Goal: Task Accomplishment & Management: Use online tool/utility

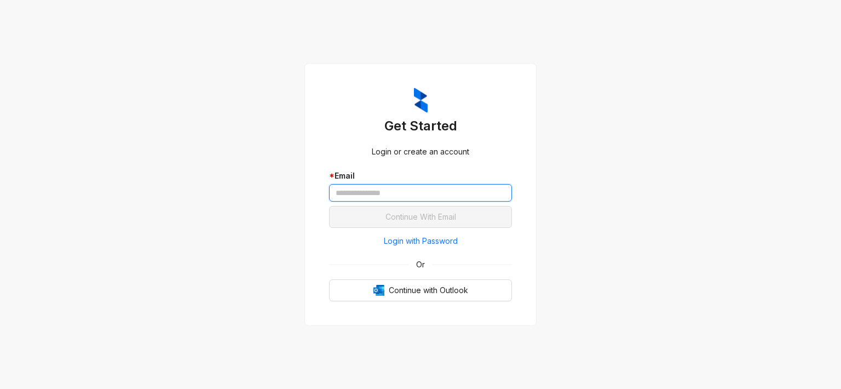
click at [440, 197] on input "text" at bounding box center [420, 193] width 183 height 18
click at [416, 193] on input "text" at bounding box center [420, 193] width 183 height 18
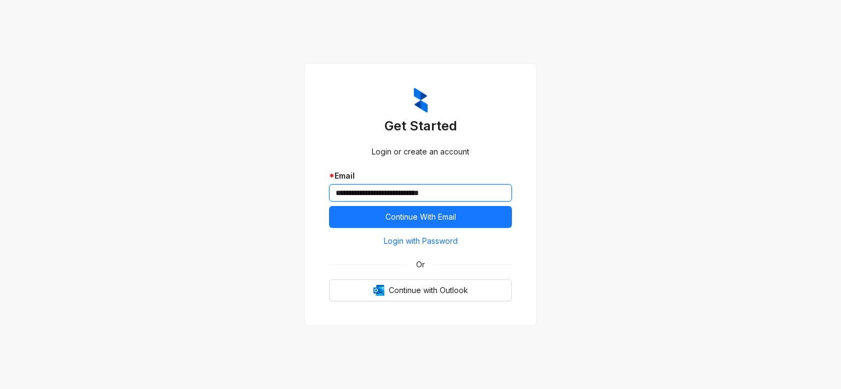
type input "**********"
click at [616, 144] on div "**********" at bounding box center [420, 194] width 841 height 389
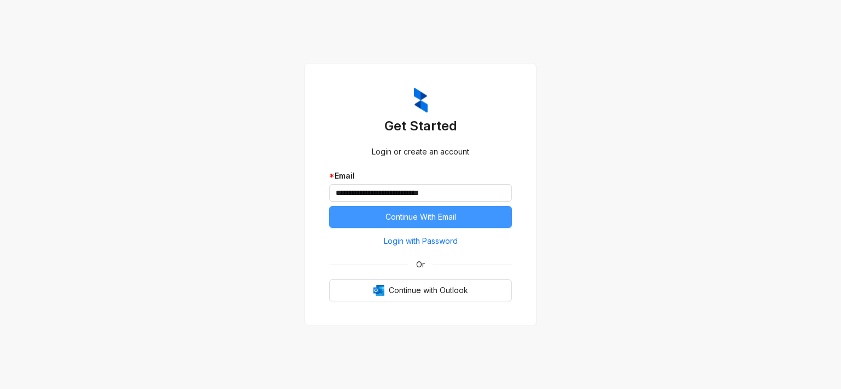
click at [473, 216] on button "Continue With Email" at bounding box center [420, 217] width 183 height 22
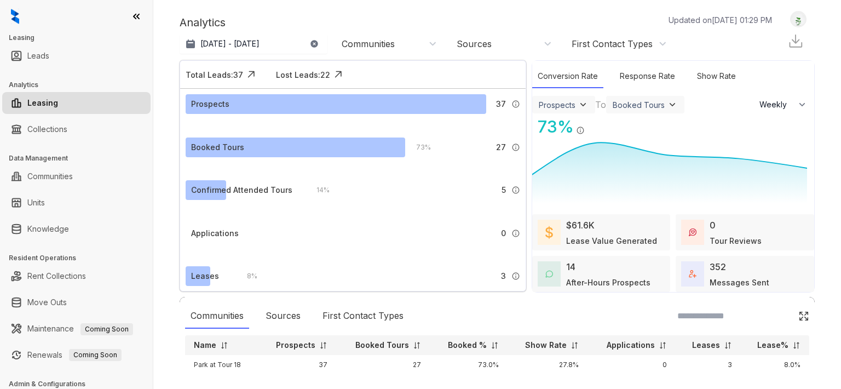
select select "******"
drag, startPoint x: 765, startPoint y: 2, endPoint x: 145, endPoint y: 33, distance: 621.0
click at [145, 33] on h3 "Leasing" at bounding box center [81, 38] width 144 height 10
click at [35, 130] on link "Collections" at bounding box center [47, 129] width 40 height 22
click at [39, 59] on link "Leads" at bounding box center [38, 56] width 22 height 22
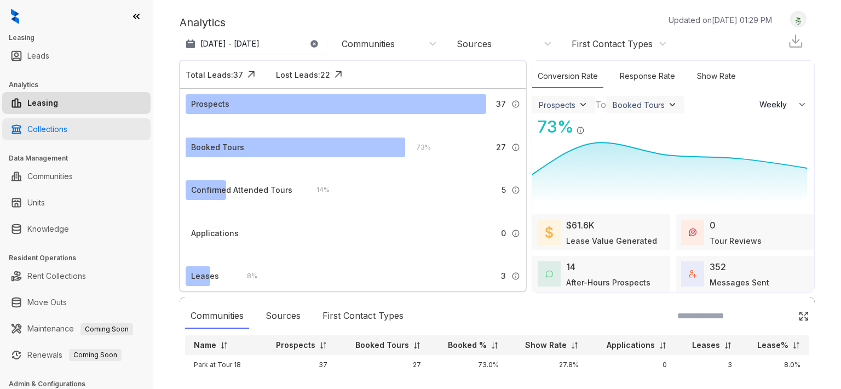
click at [53, 129] on link "Collections" at bounding box center [47, 129] width 40 height 22
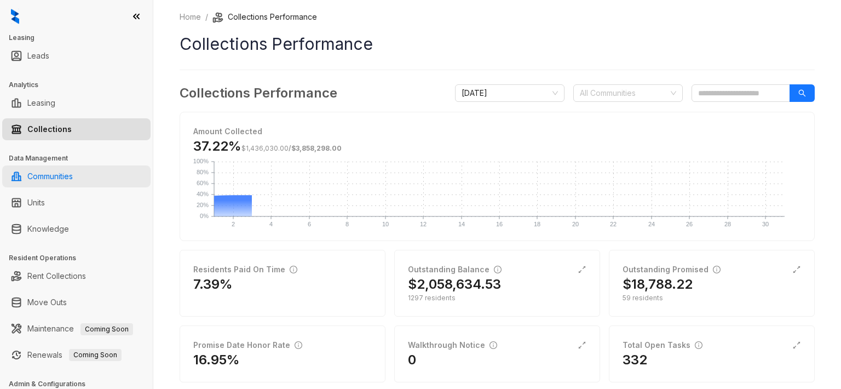
click at [70, 180] on link "Communities" at bounding box center [49, 176] width 45 height 22
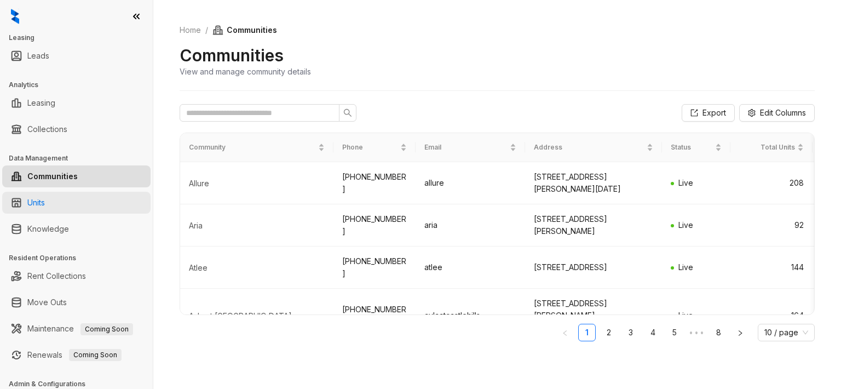
click at [37, 203] on link "Units" at bounding box center [36, 203] width 18 height 22
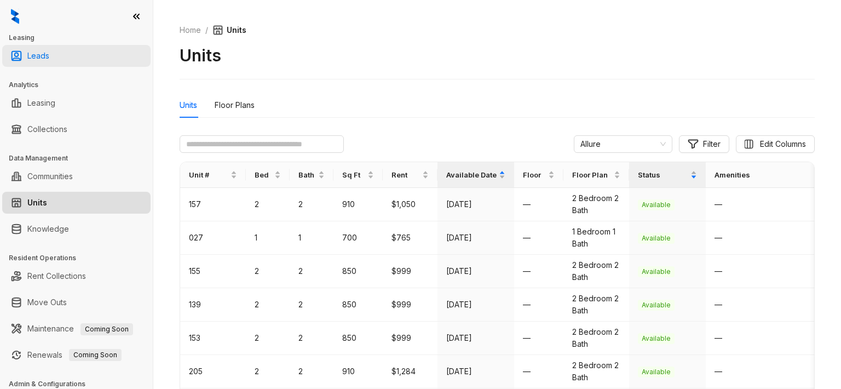
click at [38, 60] on link "Leads" at bounding box center [38, 56] width 22 height 22
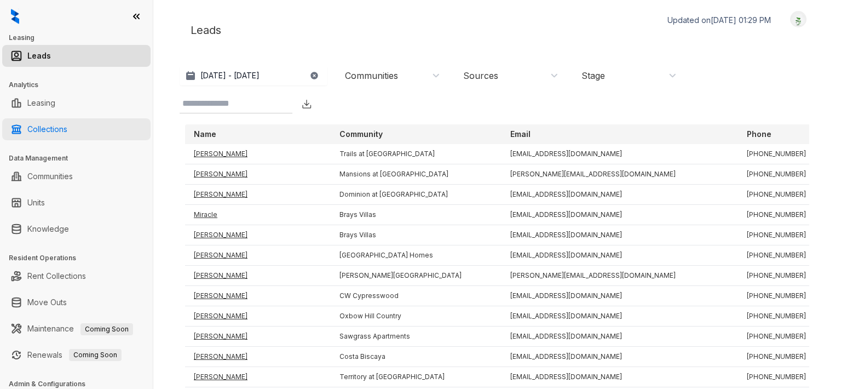
click at [50, 125] on link "Collections" at bounding box center [47, 129] width 40 height 22
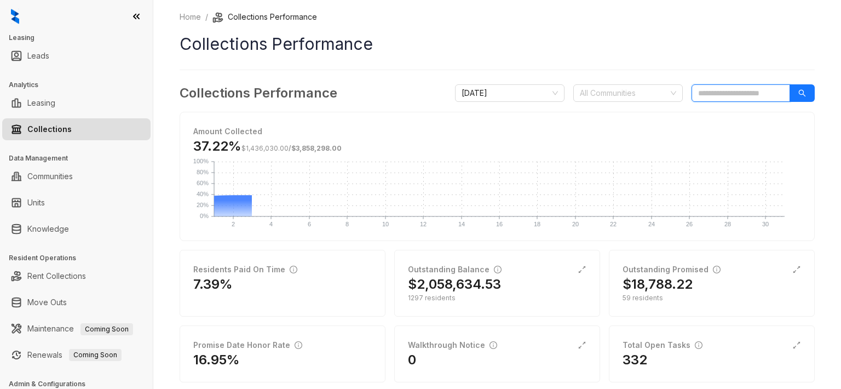
click at [709, 91] on input "search" at bounding box center [741, 93] width 99 height 18
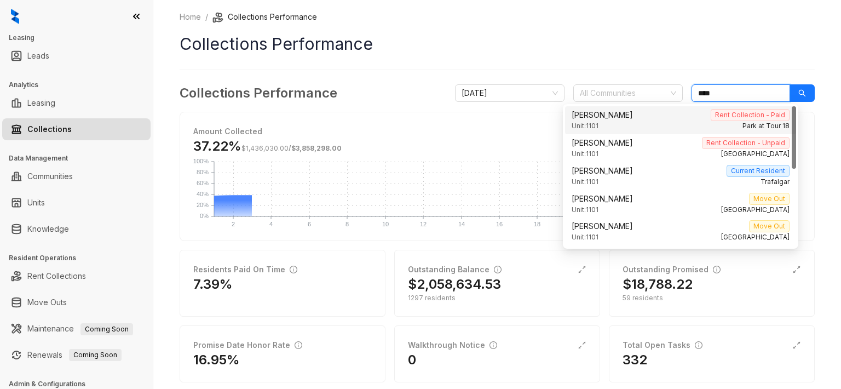
click at [701, 119] on div "Cartesia [PERSON_NAME] Rent Collection - Paid" at bounding box center [681, 115] width 218 height 12
type input "****"
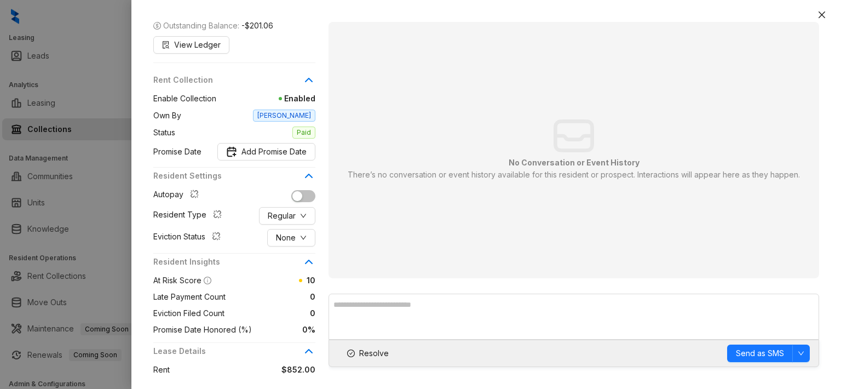
scroll to position [113, 0]
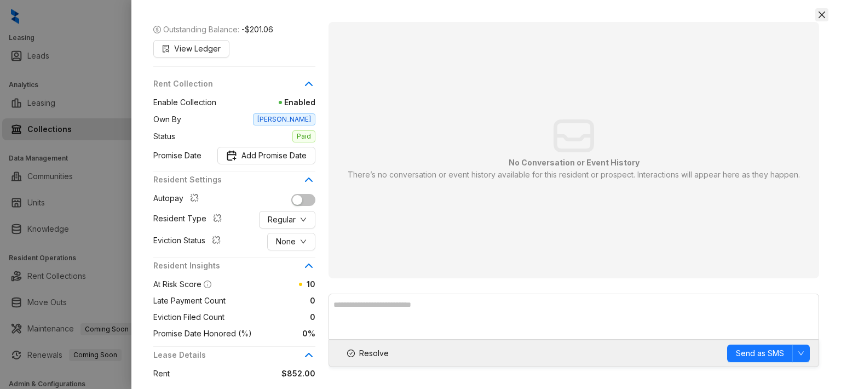
click at [821, 14] on icon "close" at bounding box center [822, 14] width 9 height 9
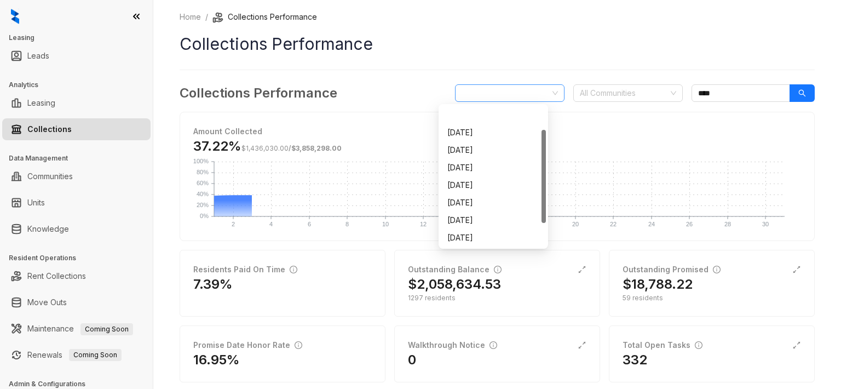
click at [530, 94] on span "[DATE]" at bounding box center [510, 93] width 96 height 16
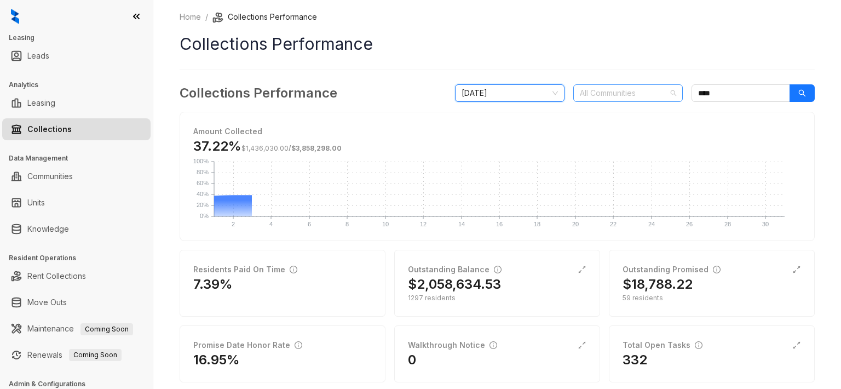
click at [603, 89] on div at bounding box center [623, 92] width 94 height 15
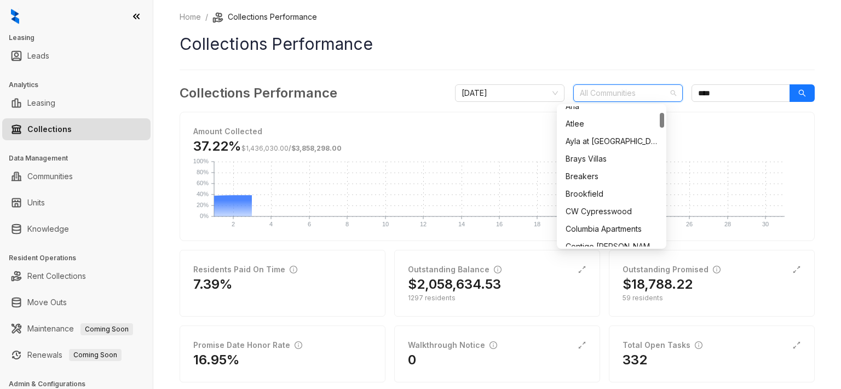
scroll to position [0, 0]
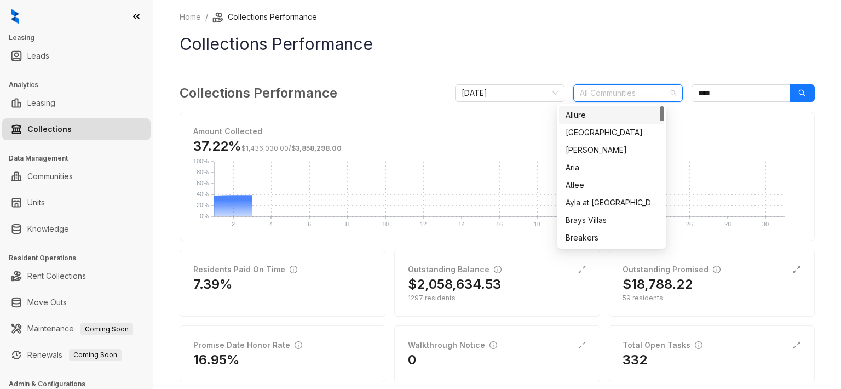
click at [692, 33] on h1 "Collections Performance" at bounding box center [498, 44] width 636 height 25
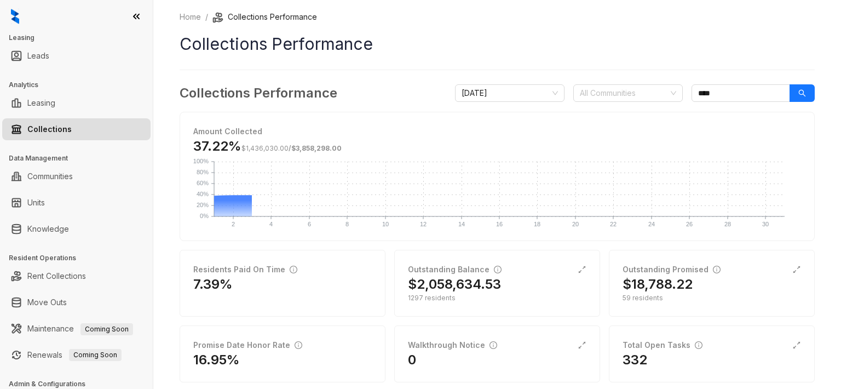
drag, startPoint x: 743, startPoint y: 0, endPoint x: 791, endPoint y: 14, distance: 49.7
click at [791, 14] on ol "Home / Collections Performance" at bounding box center [498, 17] width 636 height 12
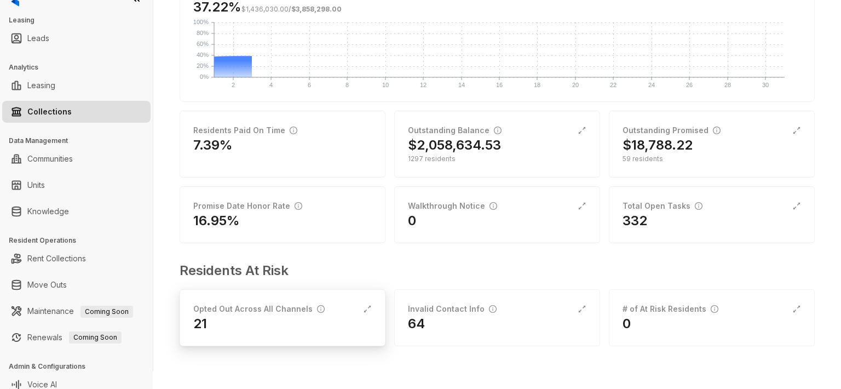
scroll to position [26, 0]
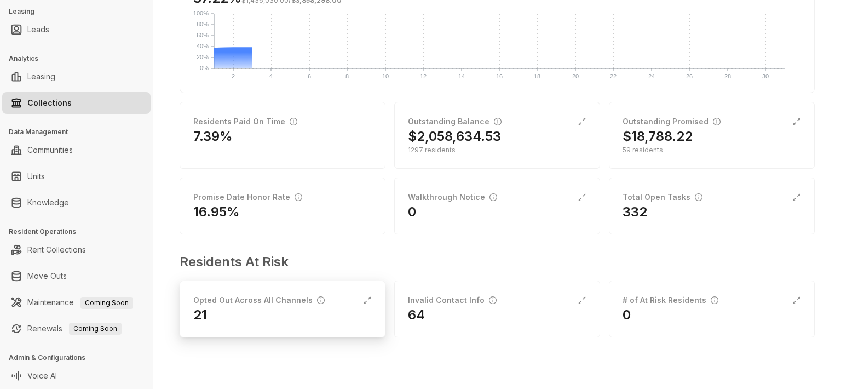
click at [287, 322] on div "21" at bounding box center [282, 315] width 179 height 18
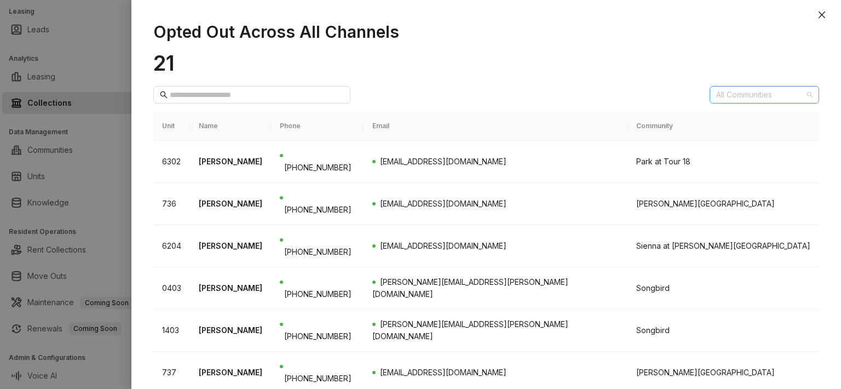
click at [754, 95] on div at bounding box center [759, 94] width 94 height 15
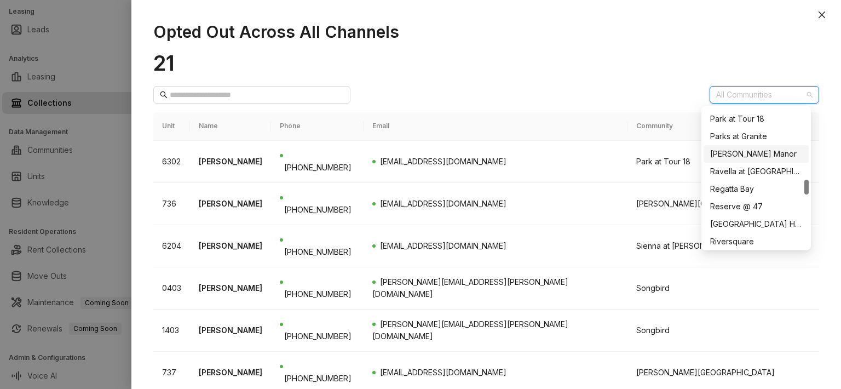
scroll to position [390, 0]
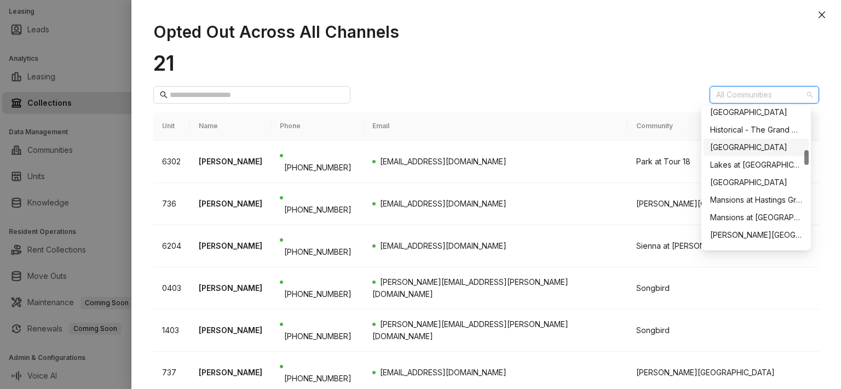
click at [455, 71] on h1 "21" at bounding box center [486, 62] width 666 height 25
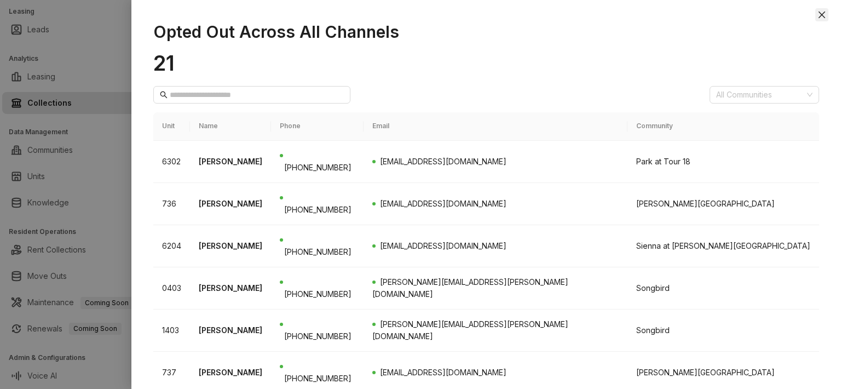
click at [824, 15] on icon "close" at bounding box center [822, 14] width 9 height 9
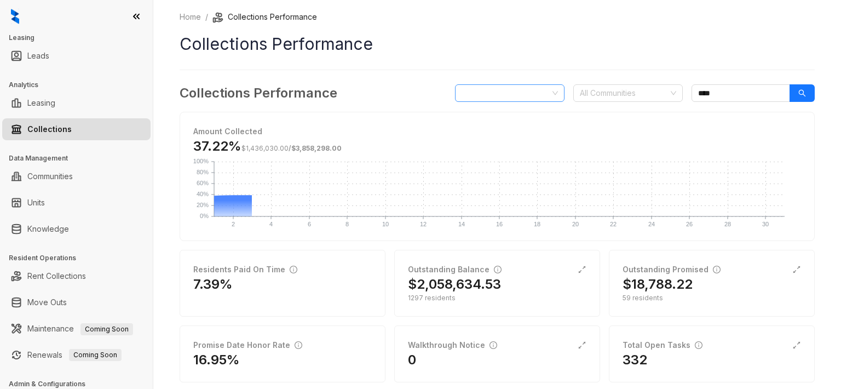
click at [524, 97] on span "[DATE]" at bounding box center [510, 93] width 96 height 16
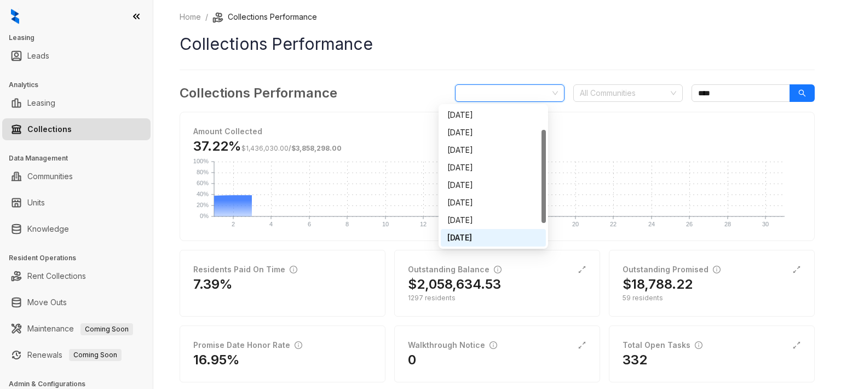
click at [524, 97] on span "[DATE]" at bounding box center [510, 93] width 96 height 16
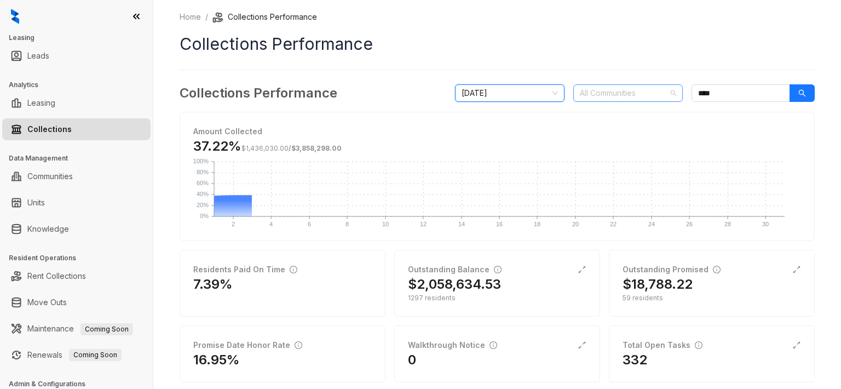
click at [640, 90] on div at bounding box center [623, 92] width 94 height 15
click at [625, 53] on h1 "Collections Performance" at bounding box center [498, 44] width 636 height 25
click at [140, 16] on icon at bounding box center [136, 16] width 11 height 11
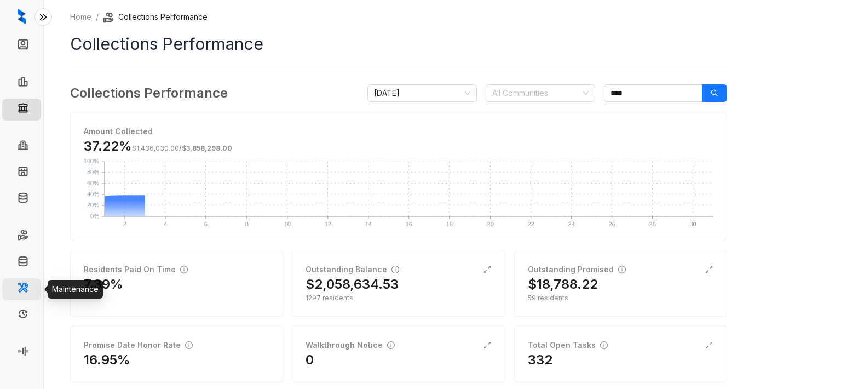
click at [34, 287] on link "Maintenance" at bounding box center [60, 288] width 53 height 9
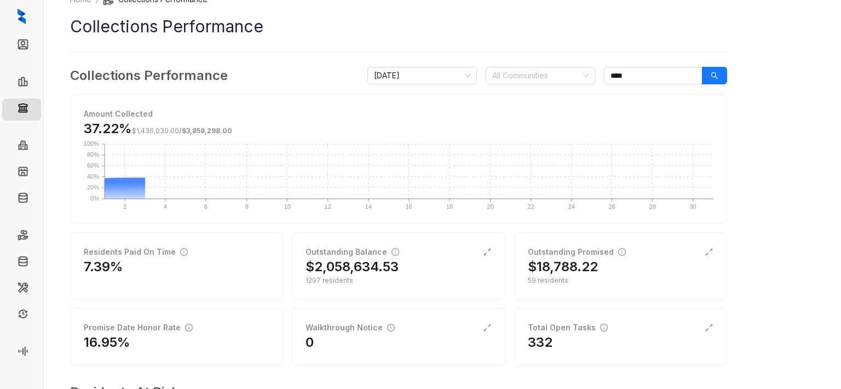
scroll to position [0, 0]
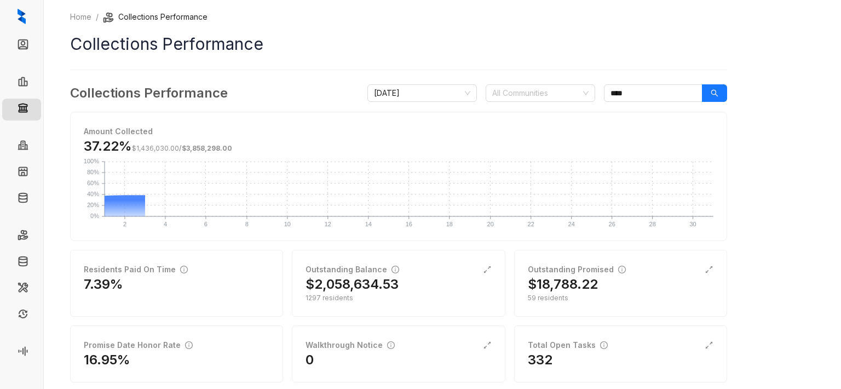
click at [47, 18] on icon at bounding box center [43, 17] width 11 height 11
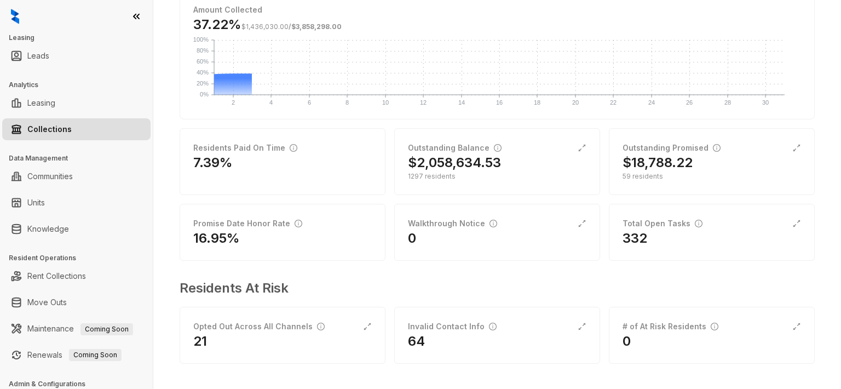
scroll to position [26, 0]
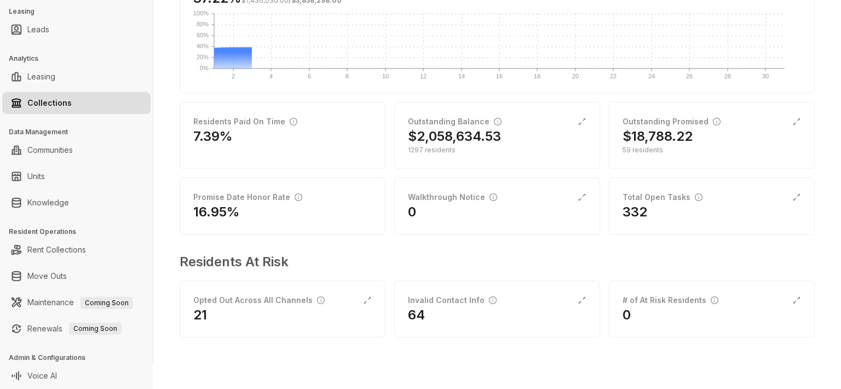
click at [50, 358] on h3 "Admin & Configurations" at bounding box center [81, 358] width 144 height 10
click at [20, 357] on h3 "Admin & Configurations" at bounding box center [81, 358] width 144 height 10
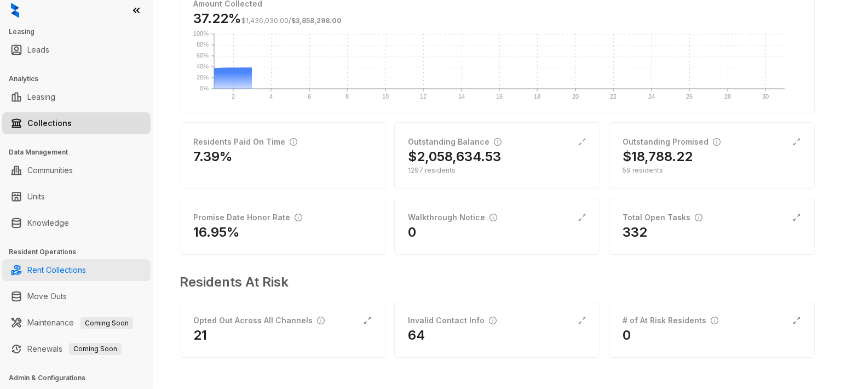
scroll to position [0, 0]
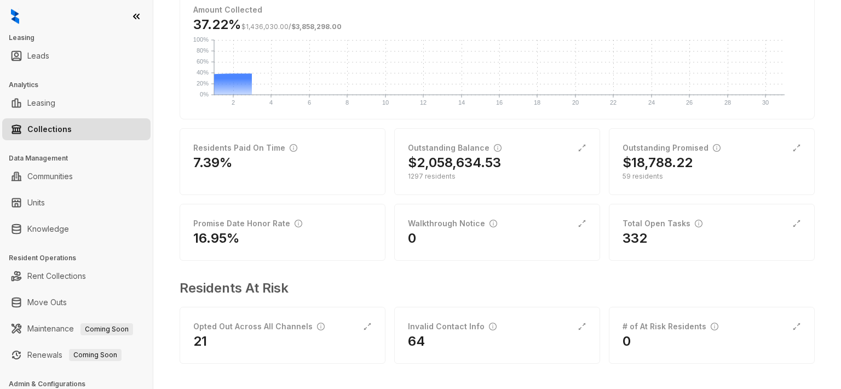
click at [15, 16] on img at bounding box center [15, 16] width 8 height 15
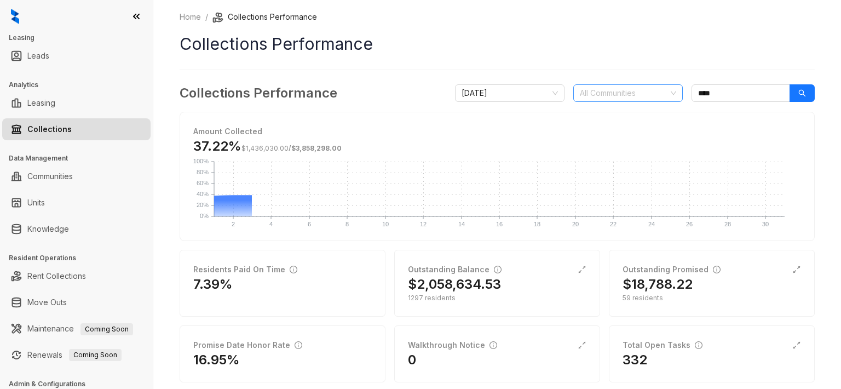
click at [659, 93] on div "All Communities" at bounding box center [629, 93] width 110 height 18
click at [623, 55] on h1 "Collections Performance" at bounding box center [498, 44] width 636 height 25
click at [196, 18] on link "Home" at bounding box center [191, 17] width 26 height 12
select select "******"
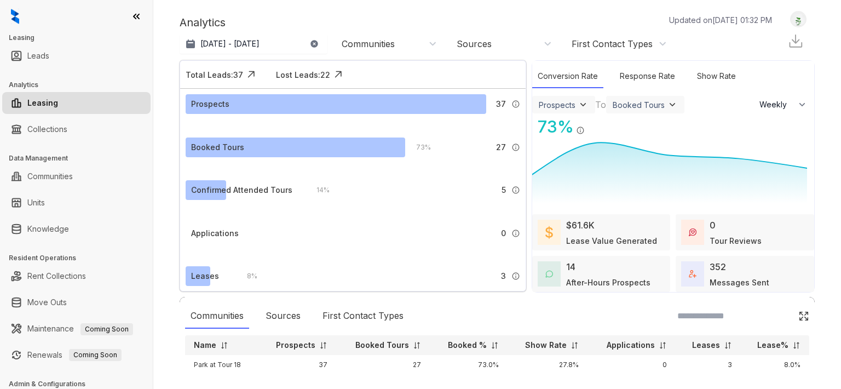
click at [430, 46] on div "Communities" at bounding box center [389, 44] width 95 height 12
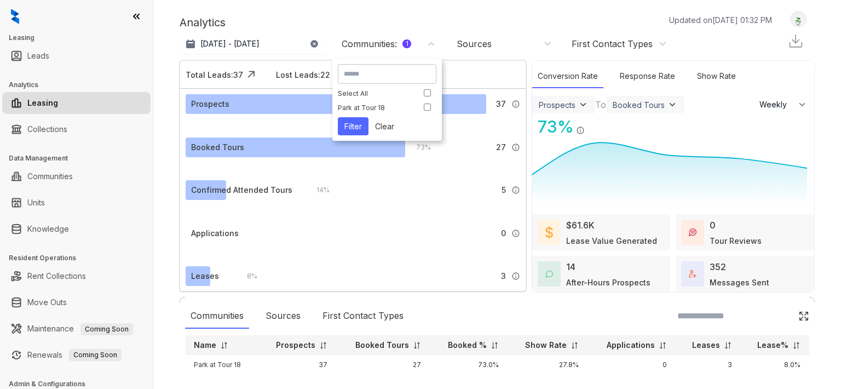
click at [354, 128] on button "Filter" at bounding box center [353, 126] width 31 height 18
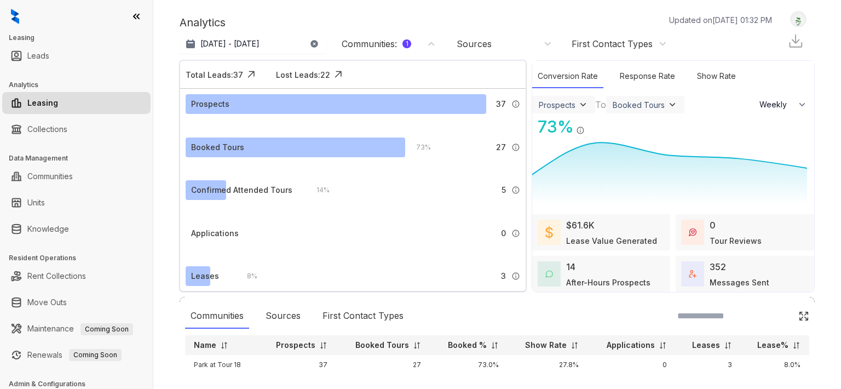
click at [404, 47] on div "Communities : 1" at bounding box center [377, 44] width 70 height 12
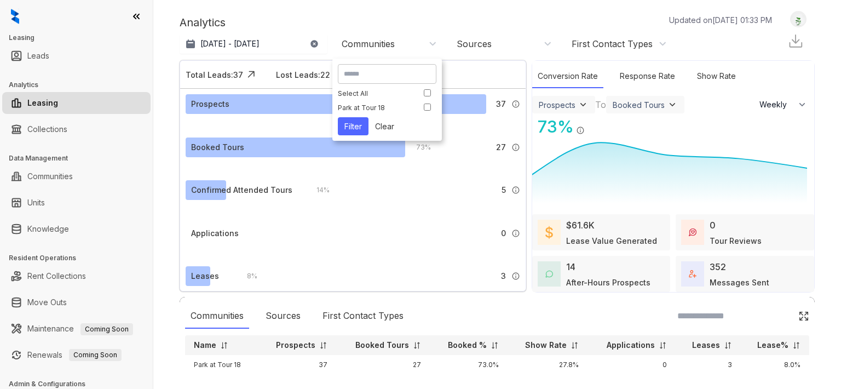
click at [366, 124] on button "Filter" at bounding box center [353, 126] width 31 height 18
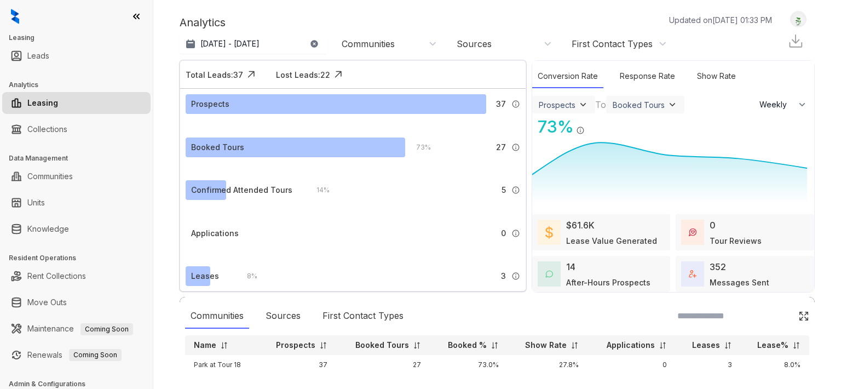
click at [397, 50] on div "Communities" at bounding box center [388, 44] width 110 height 18
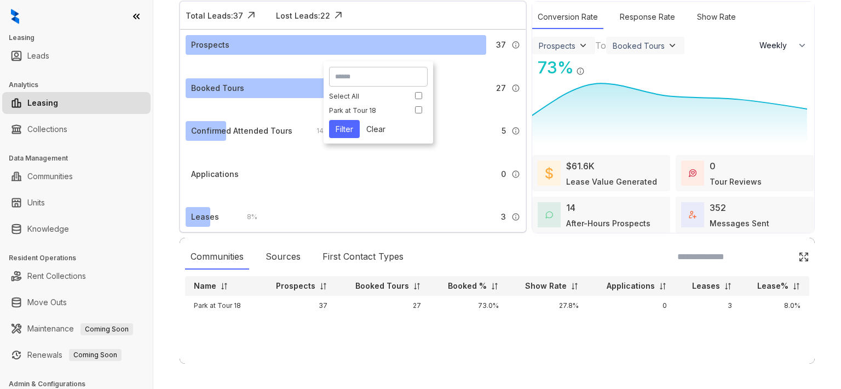
scroll to position [60, 0]
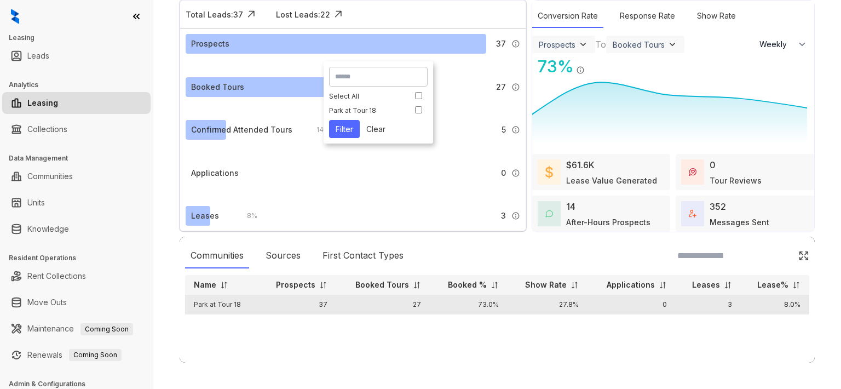
click at [359, 312] on td "27" at bounding box center [383, 305] width 94 height 20
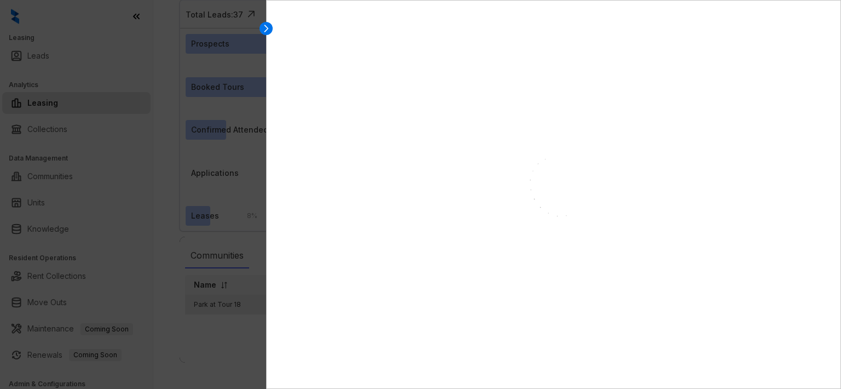
select select "******"
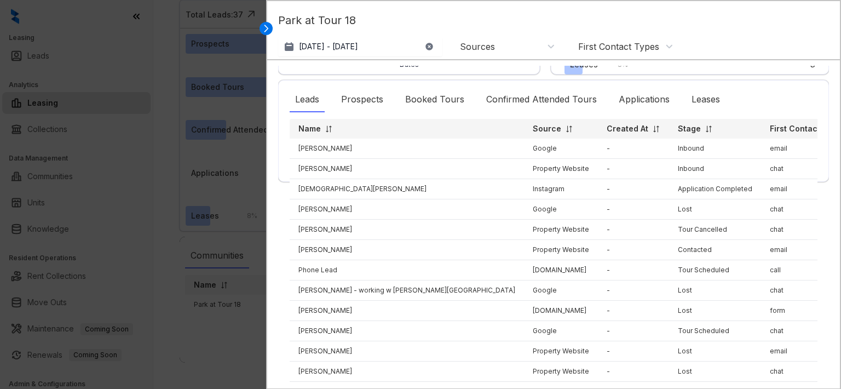
scroll to position [0, 0]
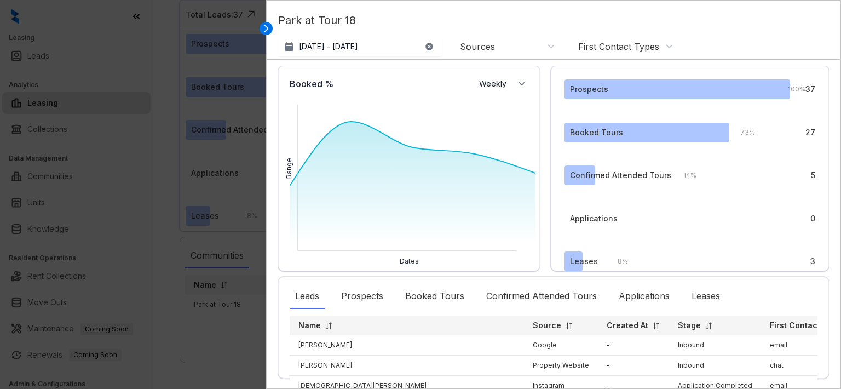
click at [243, 31] on div at bounding box center [420, 194] width 841 height 389
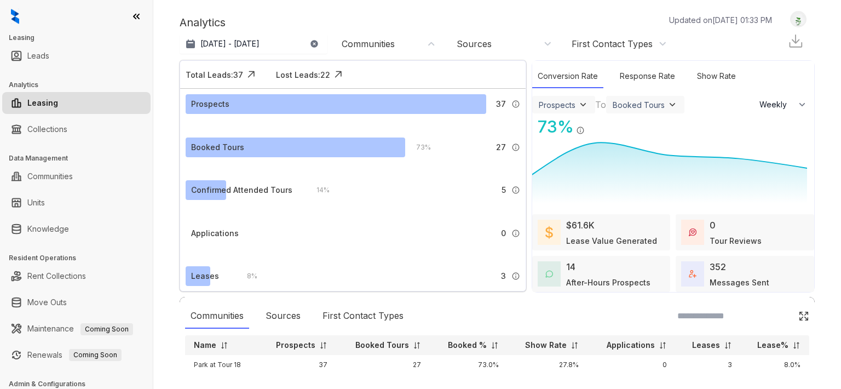
click at [395, 44] on div "Communities" at bounding box center [368, 44] width 53 height 12
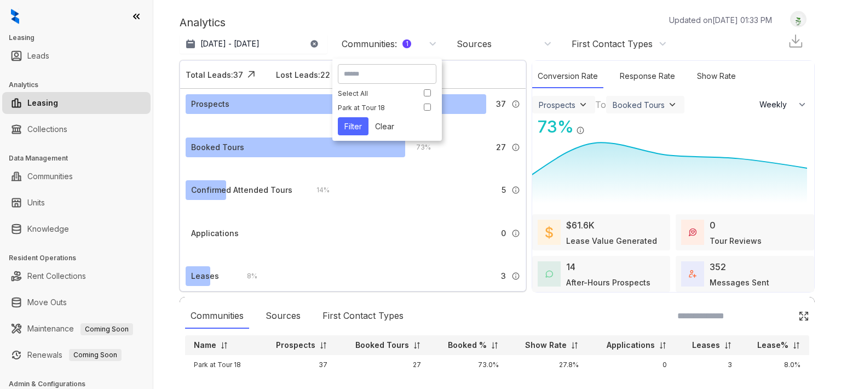
click at [366, 128] on button "Filter" at bounding box center [353, 126] width 31 height 18
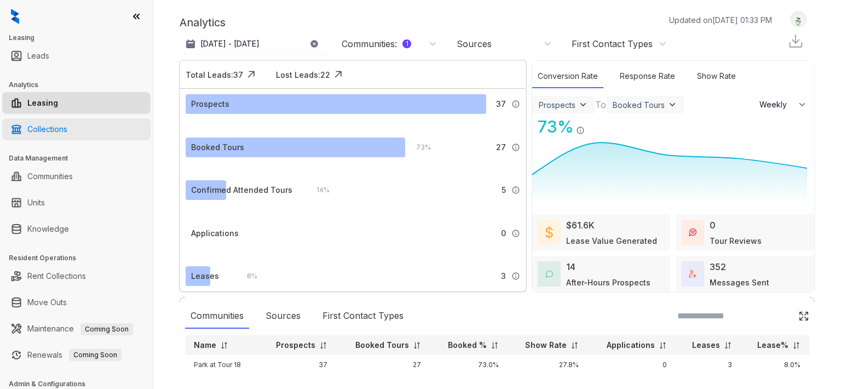
click at [63, 125] on link "Collections" at bounding box center [47, 129] width 40 height 22
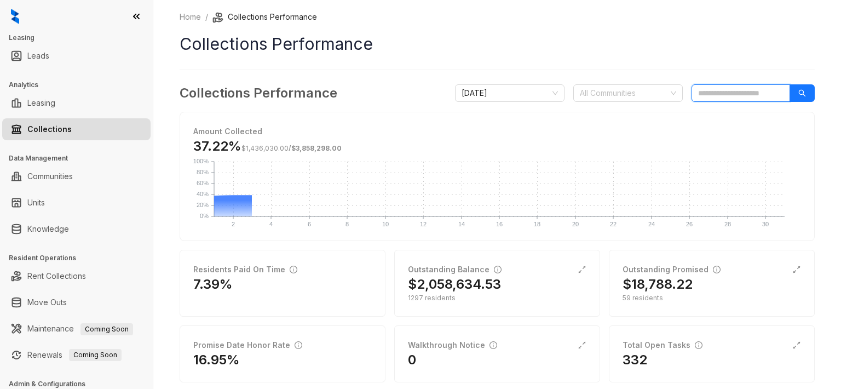
click at [762, 98] on input "search" at bounding box center [741, 93] width 99 height 18
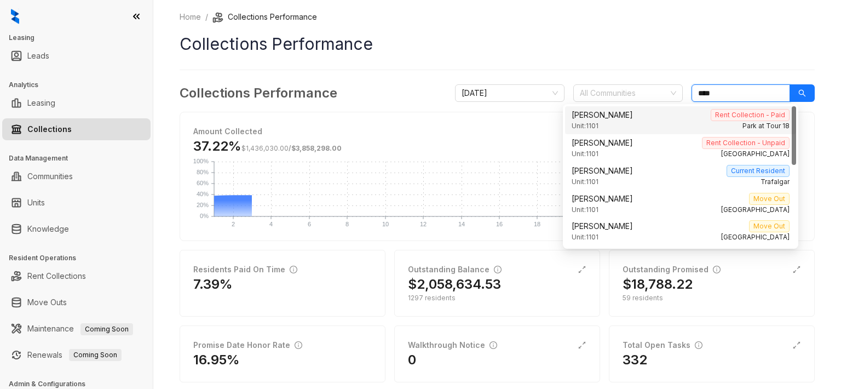
type input "****"
click at [651, 42] on h1 "Collections Performance" at bounding box center [498, 44] width 636 height 25
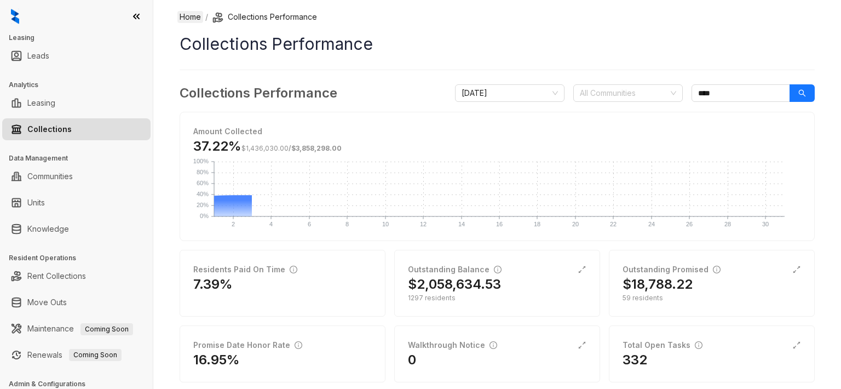
click at [198, 12] on link "Home" at bounding box center [191, 17] width 26 height 12
select select "******"
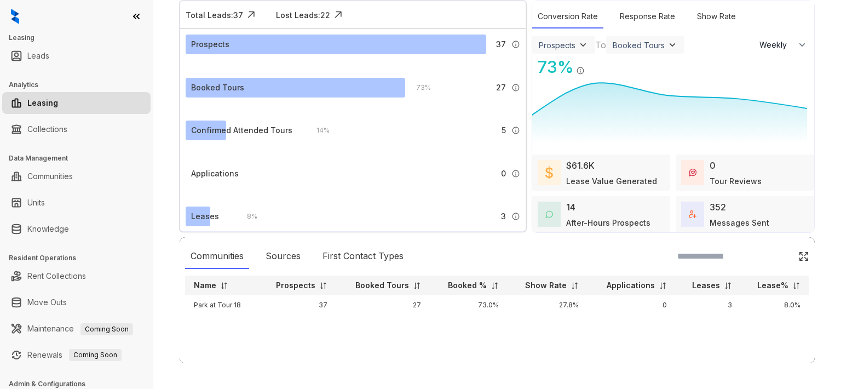
scroll to position [60, 0]
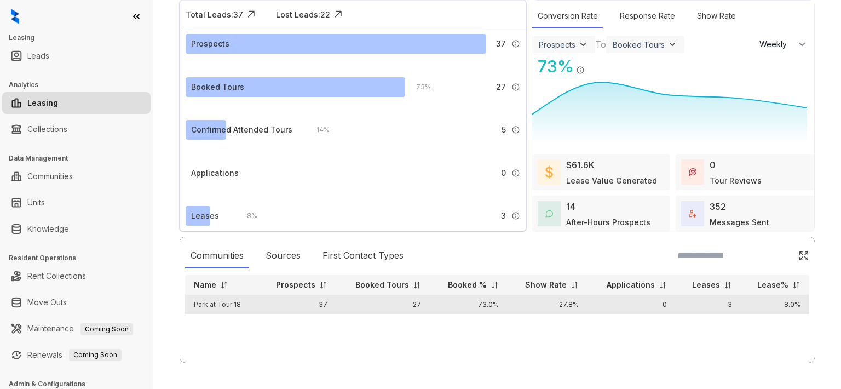
click at [307, 302] on td "37" at bounding box center [297, 305] width 78 height 20
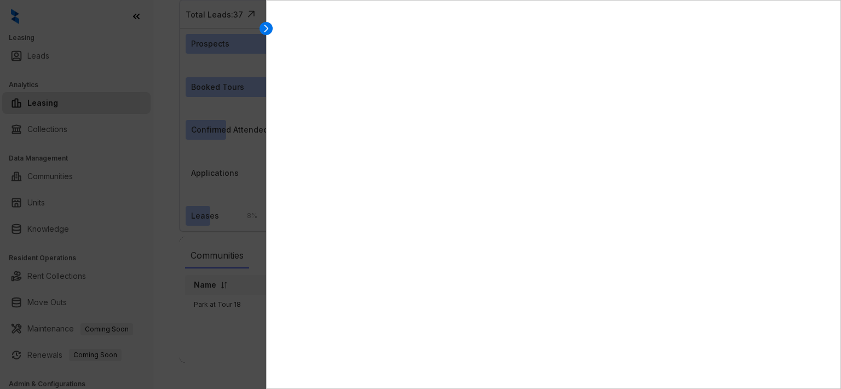
select select "******"
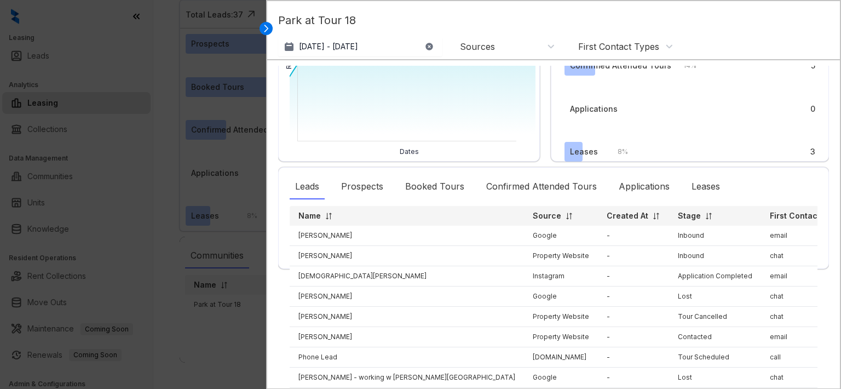
scroll to position [0, 0]
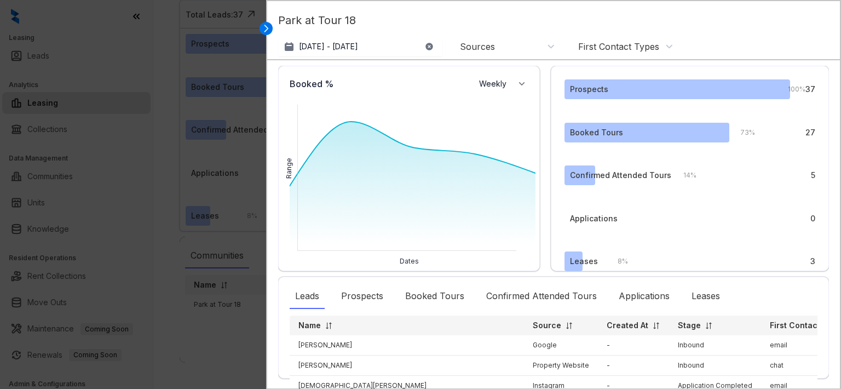
click at [532, 51] on div "Sources" at bounding box center [507, 47] width 95 height 12
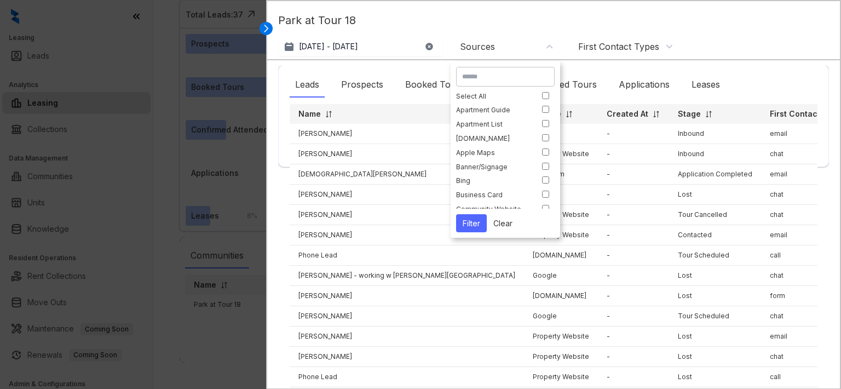
scroll to position [219, 0]
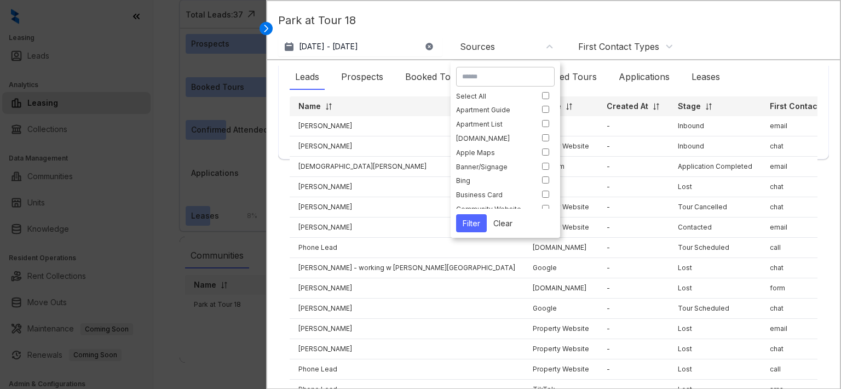
click at [669, 47] on div "First Contact Types" at bounding box center [626, 47] width 95 height 12
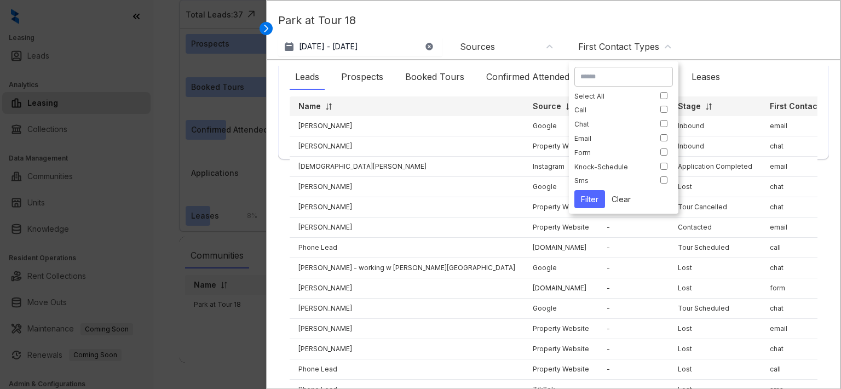
click at [741, 33] on p "Park at Tour 18" at bounding box center [553, 24] width 551 height 25
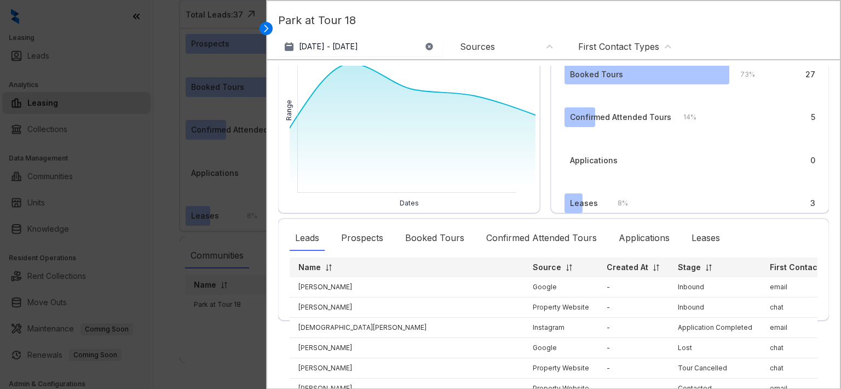
scroll to position [0, 0]
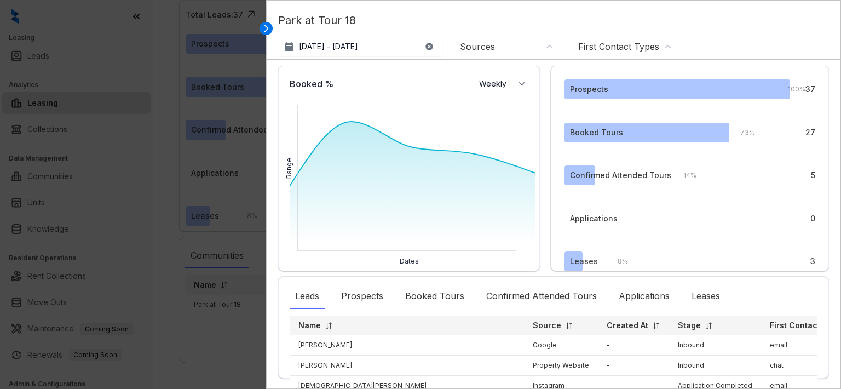
click at [221, 25] on div at bounding box center [420, 194] width 841 height 389
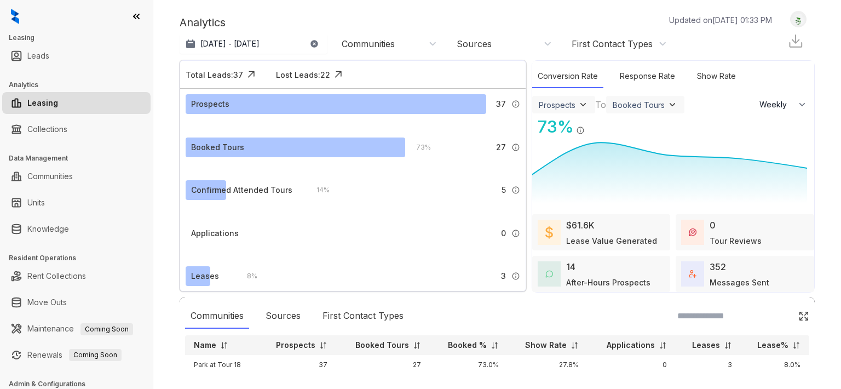
click at [397, 44] on div "Communities" at bounding box center [389, 44] width 95 height 12
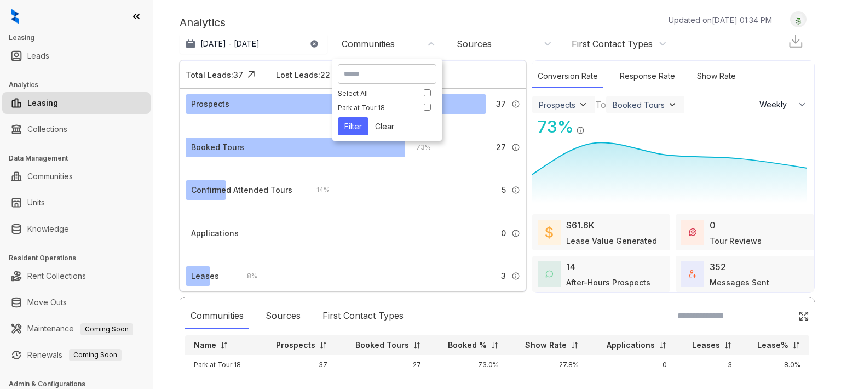
click at [357, 127] on button "Filter" at bounding box center [353, 126] width 31 height 18
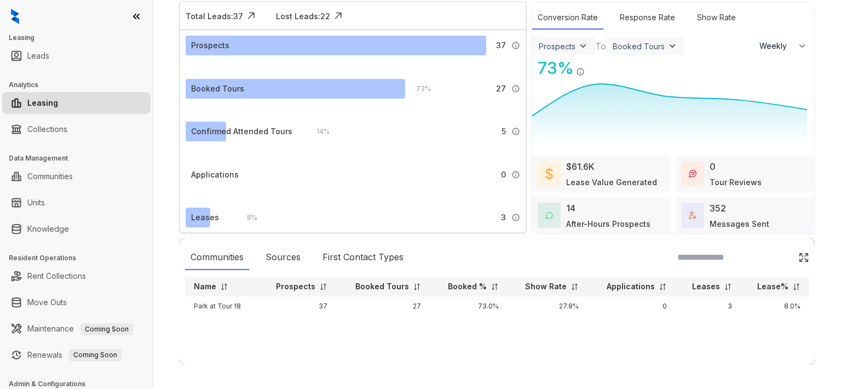
scroll to position [60, 0]
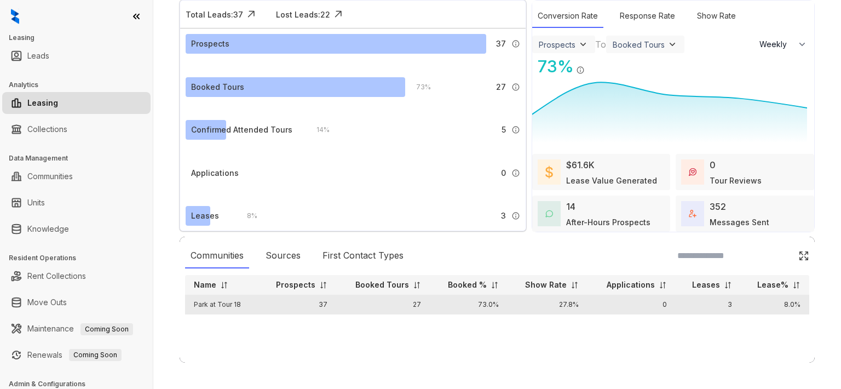
click at [281, 307] on td "37" at bounding box center [297, 305] width 78 height 20
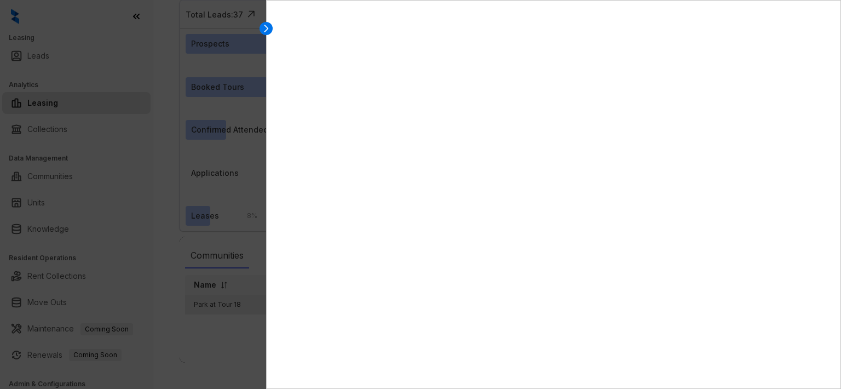
select select "******"
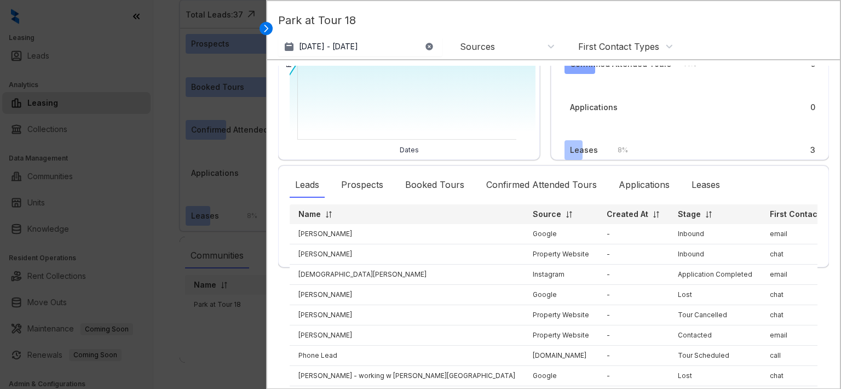
scroll to position [0, 0]
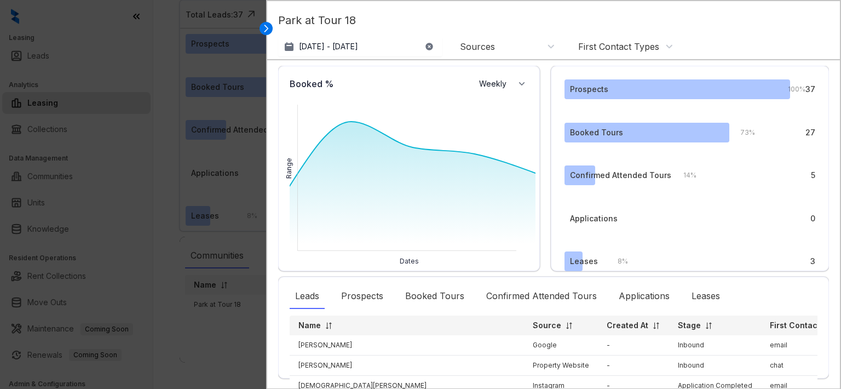
click at [661, 49] on div "First Contact Types" at bounding box center [626, 47] width 95 height 12
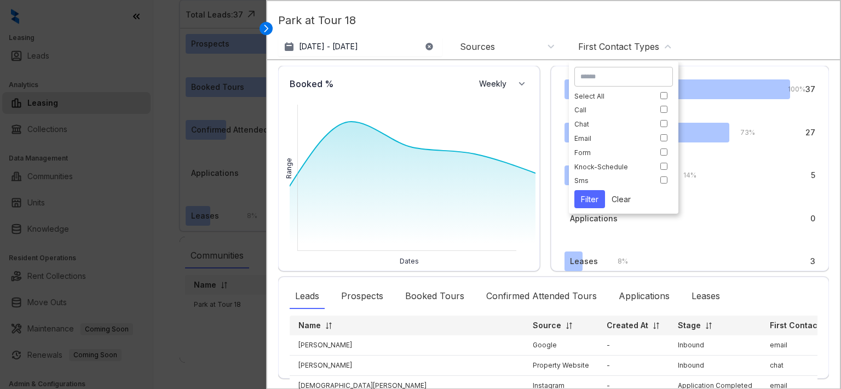
click at [171, 75] on div at bounding box center [420, 194] width 841 height 389
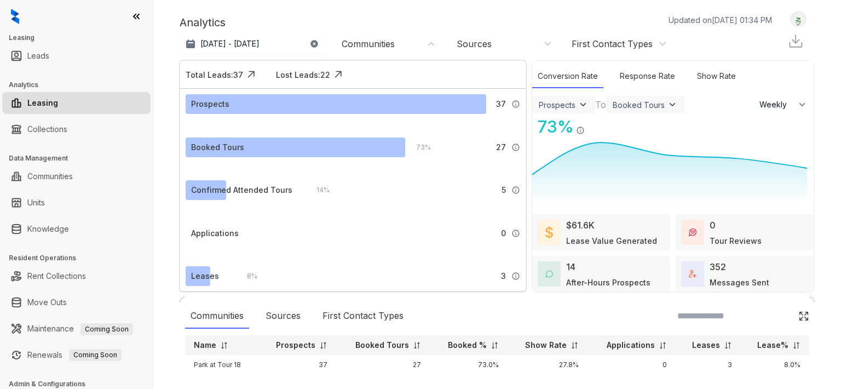
click at [722, 20] on p "Updated on [DATE] 01:34 PM" at bounding box center [721, 20] width 104 height 12
click at [791, 16] on img at bounding box center [798, 20] width 15 height 12
click at [551, 20] on div "Analytics Updated on [DATE] 01:34 PM" at bounding box center [482, 22] width 604 height 16
click at [55, 276] on link "Rent Collections" at bounding box center [56, 276] width 59 height 22
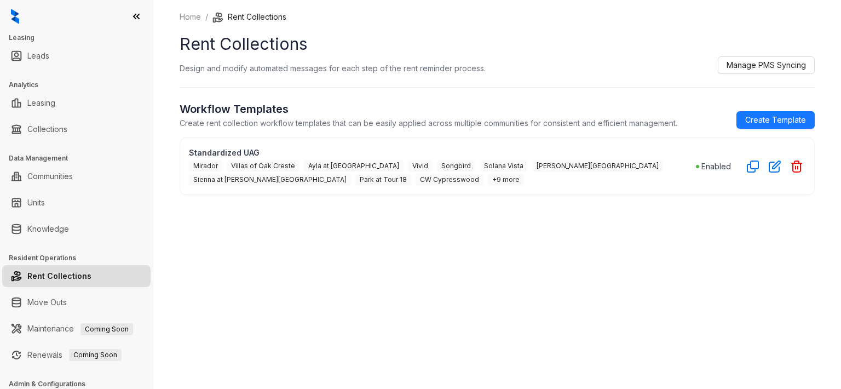
click at [488, 180] on span "+9 more" at bounding box center [506, 180] width 36 height 12
drag, startPoint x: 692, startPoint y: 195, endPoint x: 719, endPoint y: 183, distance: 29.4
click at [692, 194] on div "Home / Rent Collections Rent Collections Design and modify automated messages f…" at bounding box center [497, 194] width 688 height 389
drag, startPoint x: 229, startPoint y: 176, endPoint x: 246, endPoint y: 176, distance: 17.0
click at [416, 176] on span "CW Cypresswood" at bounding box center [450, 180] width 68 height 12
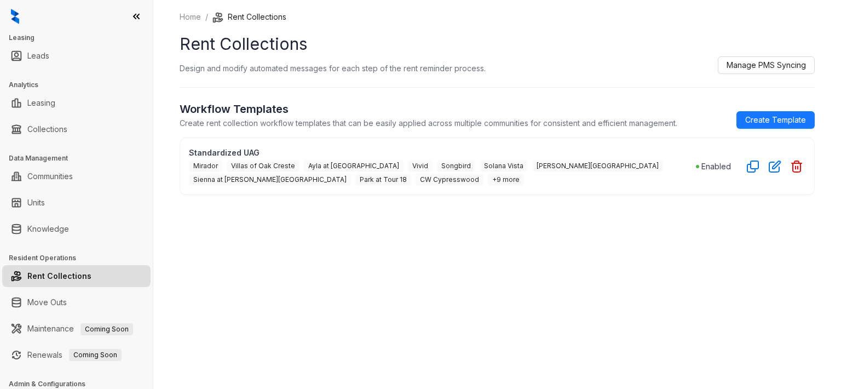
drag, startPoint x: 246, startPoint y: 176, endPoint x: 267, endPoint y: 181, distance: 21.9
click at [488, 181] on span "+9 more" at bounding box center [506, 180] width 36 height 12
click at [488, 180] on span "+9 more" at bounding box center [506, 180] width 36 height 12
click at [416, 180] on span "CW Cypresswood" at bounding box center [450, 180] width 68 height 12
click at [612, 228] on div "Home / Rent Collections Rent Collections Design and modify automated messages f…" at bounding box center [497, 194] width 688 height 389
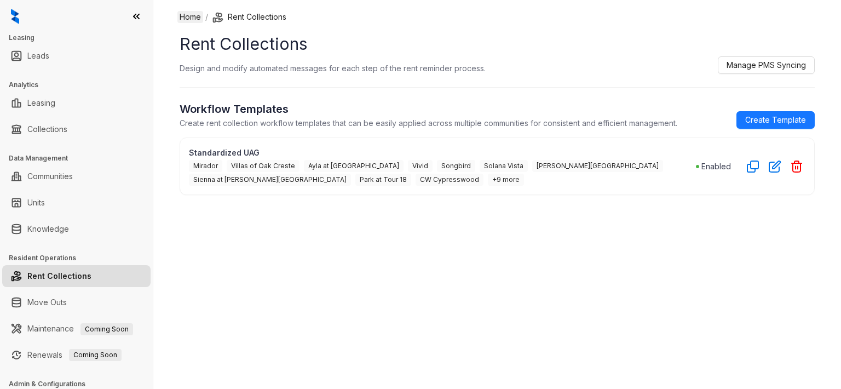
click at [184, 15] on link "Home" at bounding box center [191, 17] width 26 height 12
select select "******"
